Goal: Find specific page/section: Find specific page/section

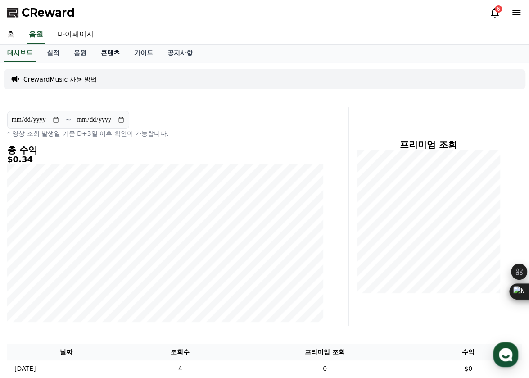
click at [112, 53] on link "콘텐츠" at bounding box center [110, 53] width 33 height 17
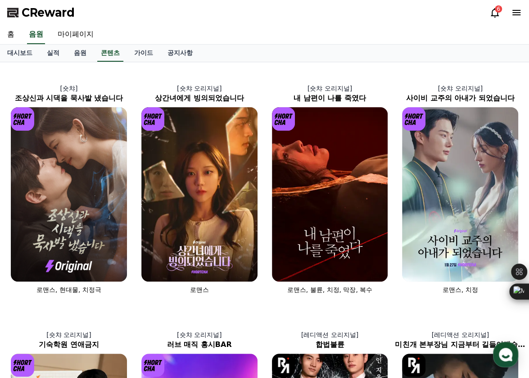
click at [496, 9] on div "6" at bounding box center [498, 8] width 7 height 7
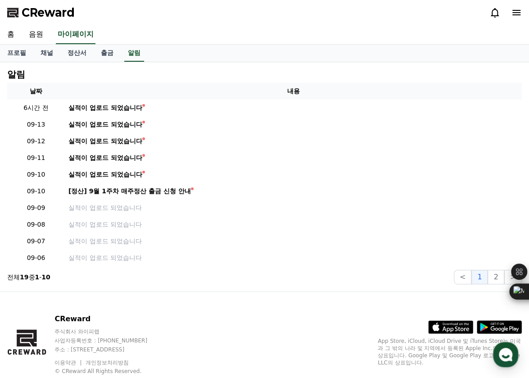
click at [496, 9] on icon at bounding box center [494, 12] width 11 height 11
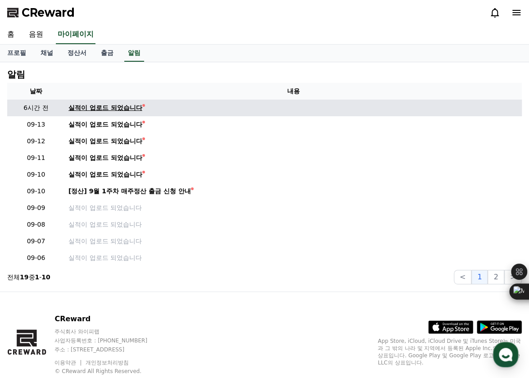
click at [117, 109] on div "실적이 업로드 되었습니다" at bounding box center [105, 107] width 74 height 9
